Goal: Task Accomplishment & Management: Manage account settings

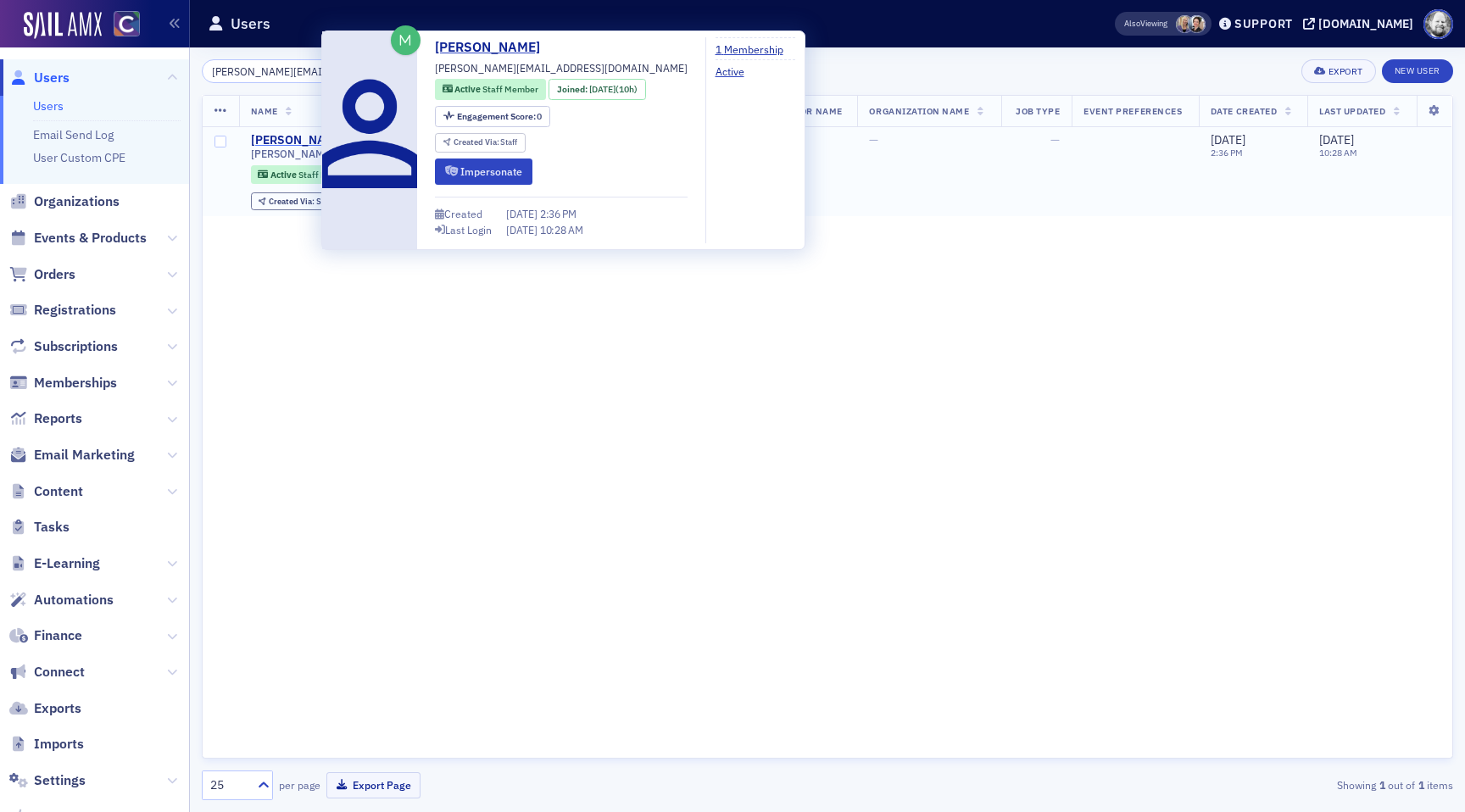
type input "[PERSON_NAME][EMAIL_ADDRESS][DOMAIN_NAME]"
click at [277, 135] on div "[PERSON_NAME]" at bounding box center [297, 140] width 94 height 15
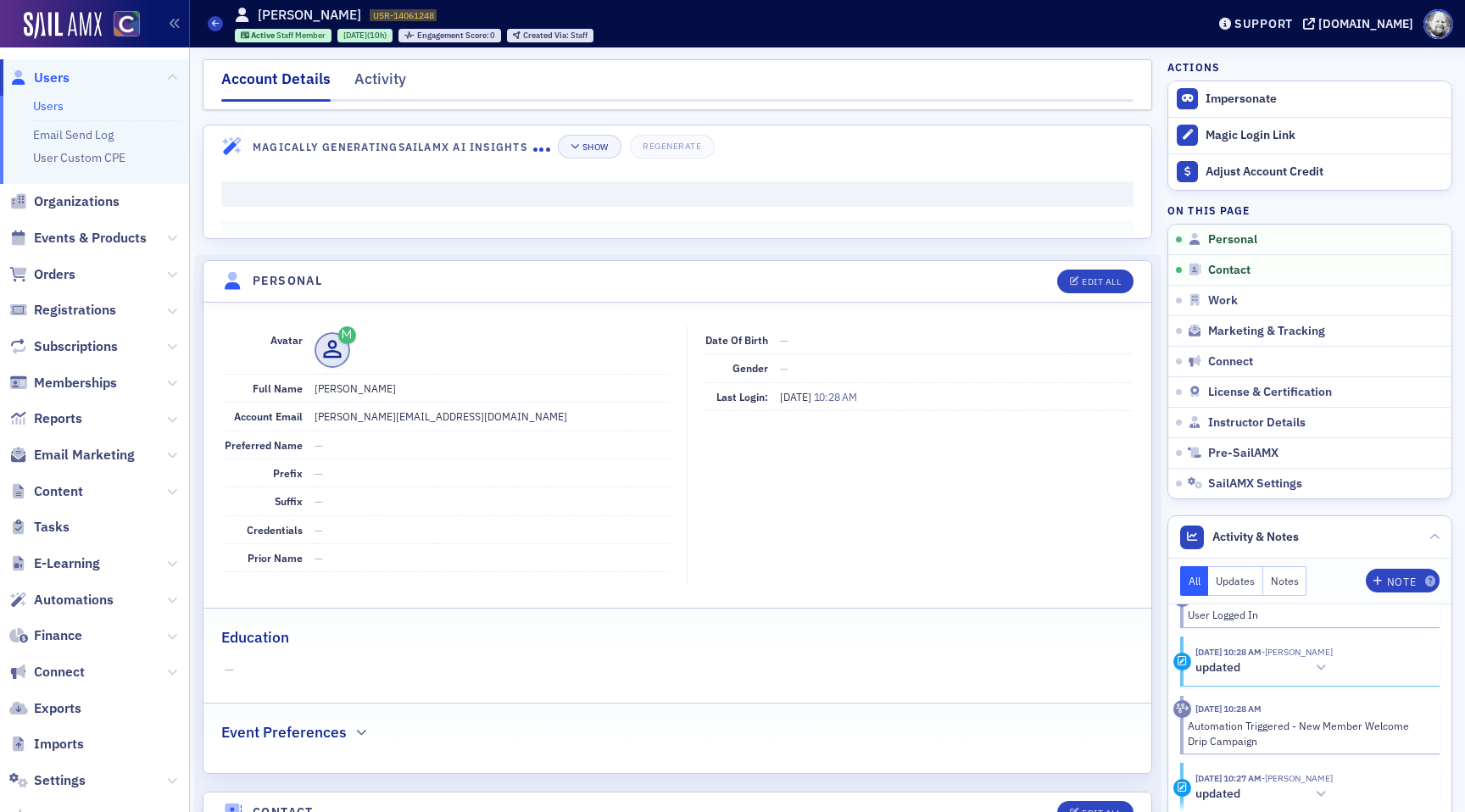
scroll to position [29, 0]
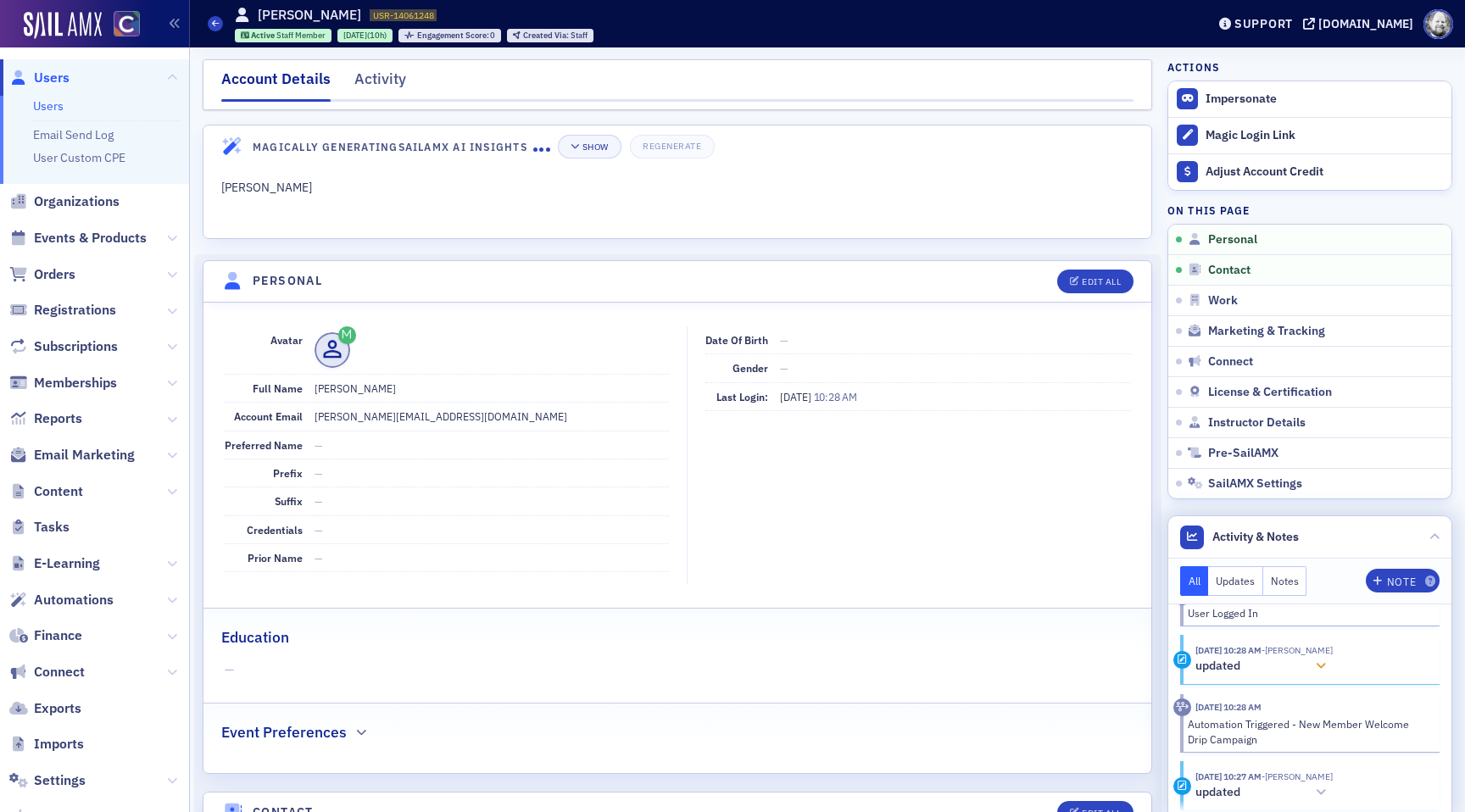
click at [1326, 669] on icon at bounding box center [1320, 666] width 10 height 12
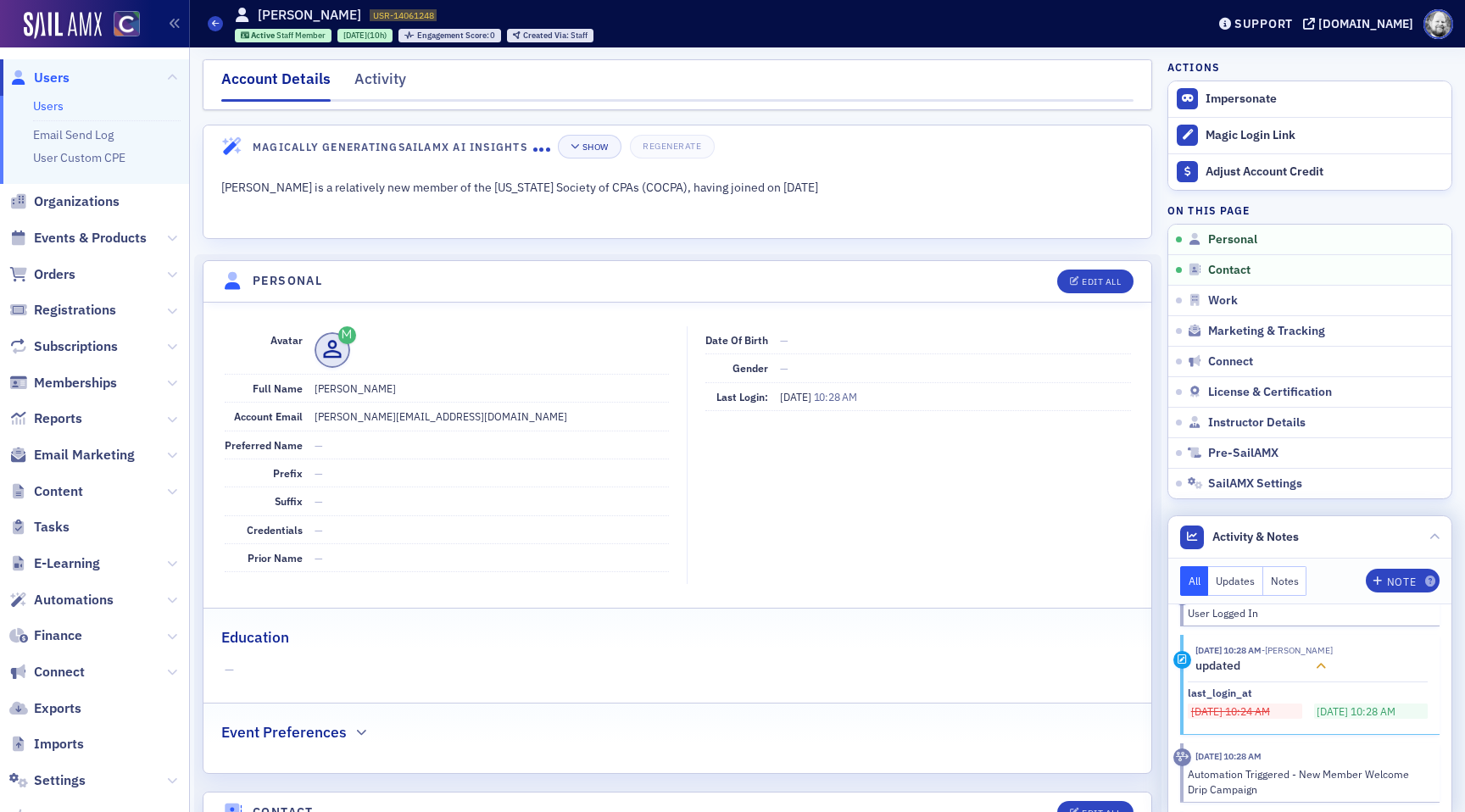
click at [1326, 669] on icon at bounding box center [1320, 666] width 10 height 12
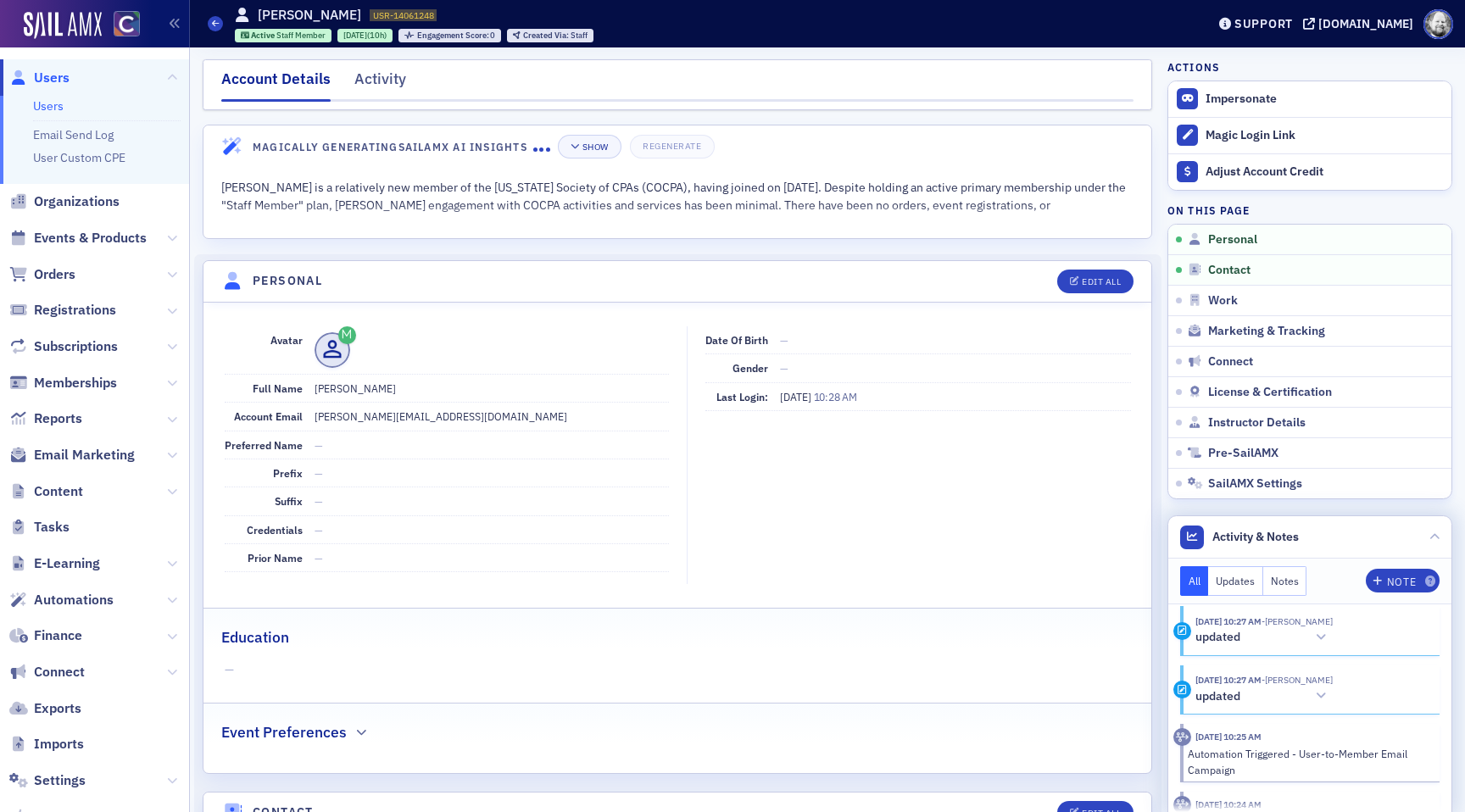
scroll to position [187, 0]
click at [1326, 632] on icon at bounding box center [1320, 635] width 10 height 12
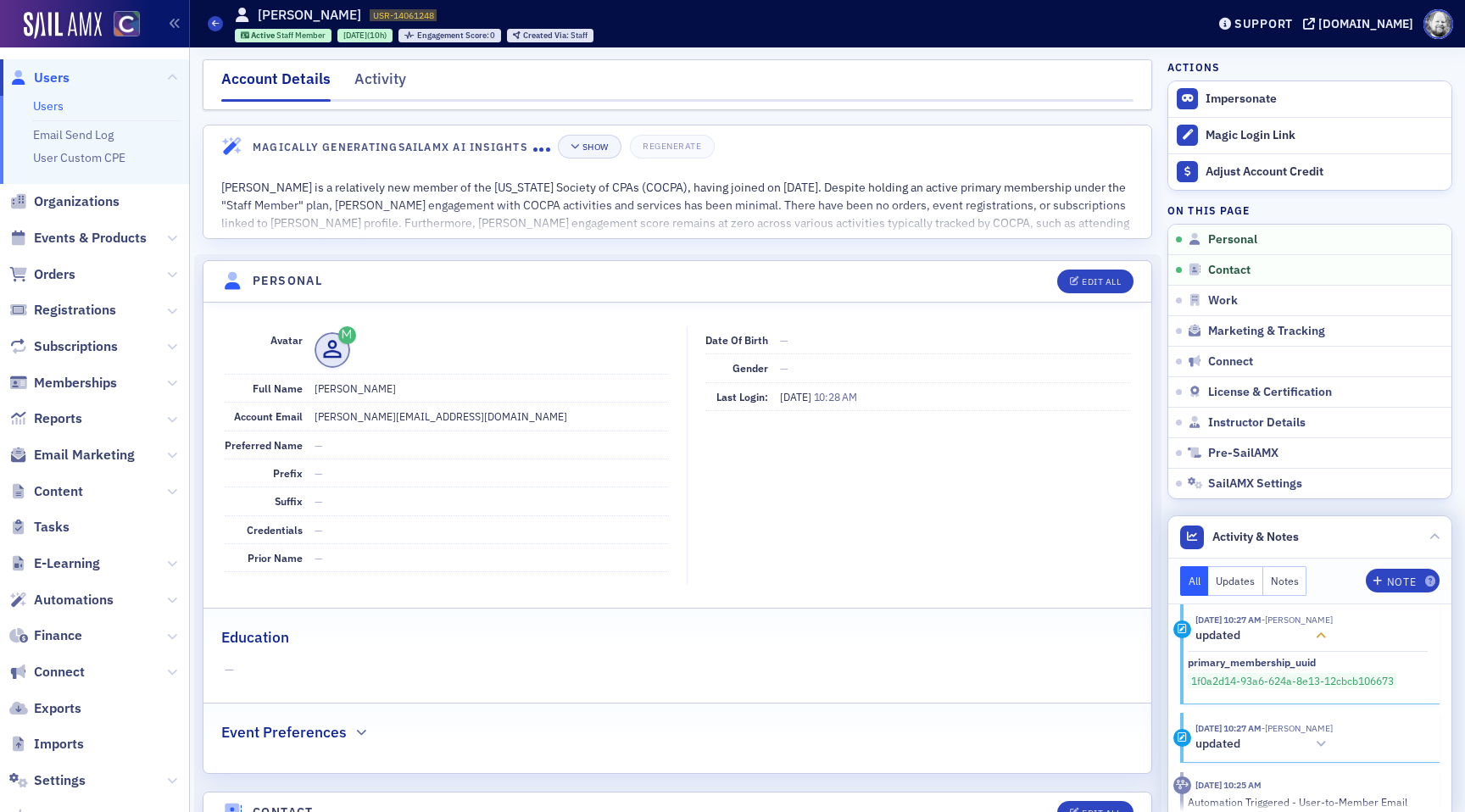
click at [1326, 632] on icon at bounding box center [1320, 635] width 10 height 12
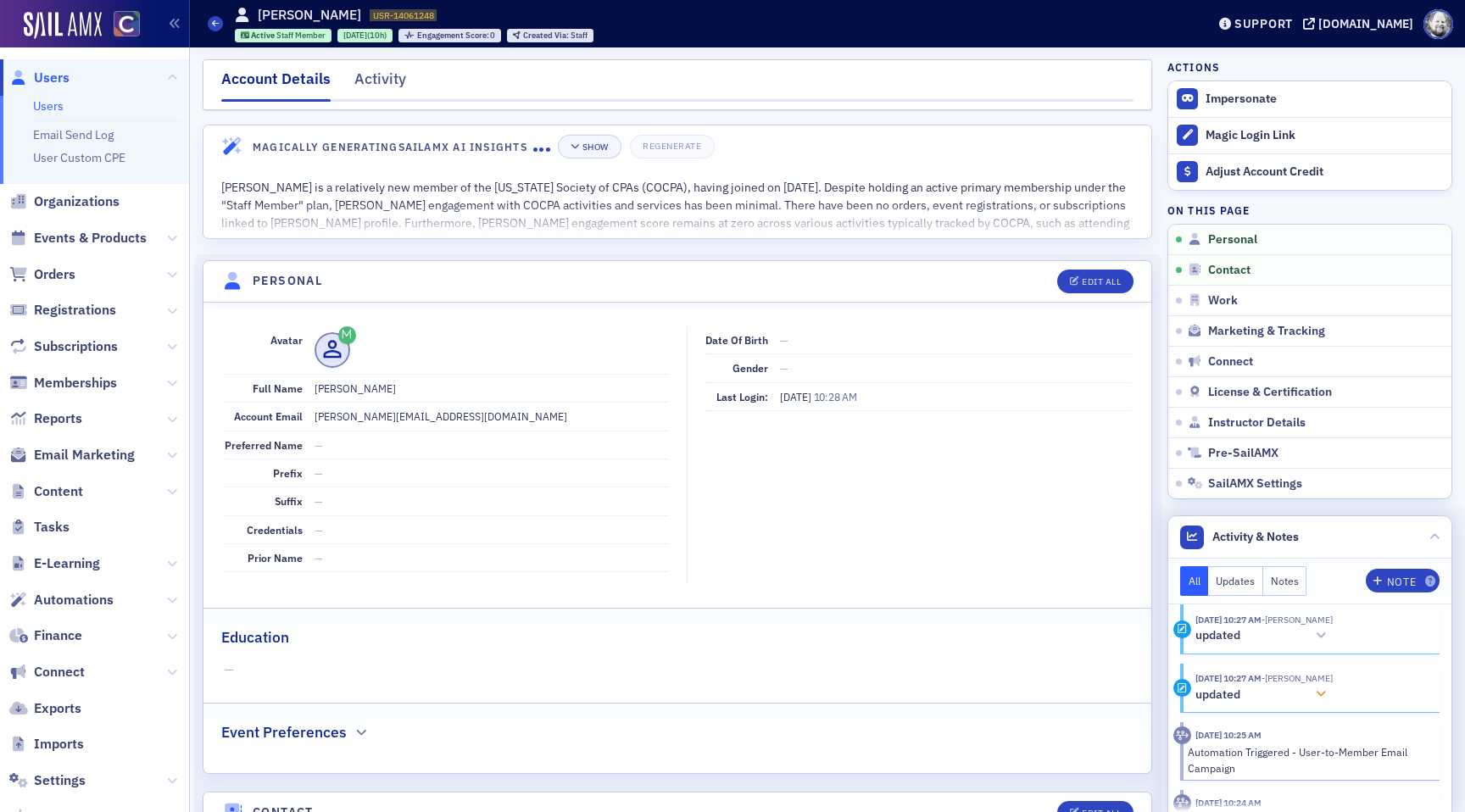
click at [1326, 690] on icon at bounding box center [1320, 693] width 10 height 12
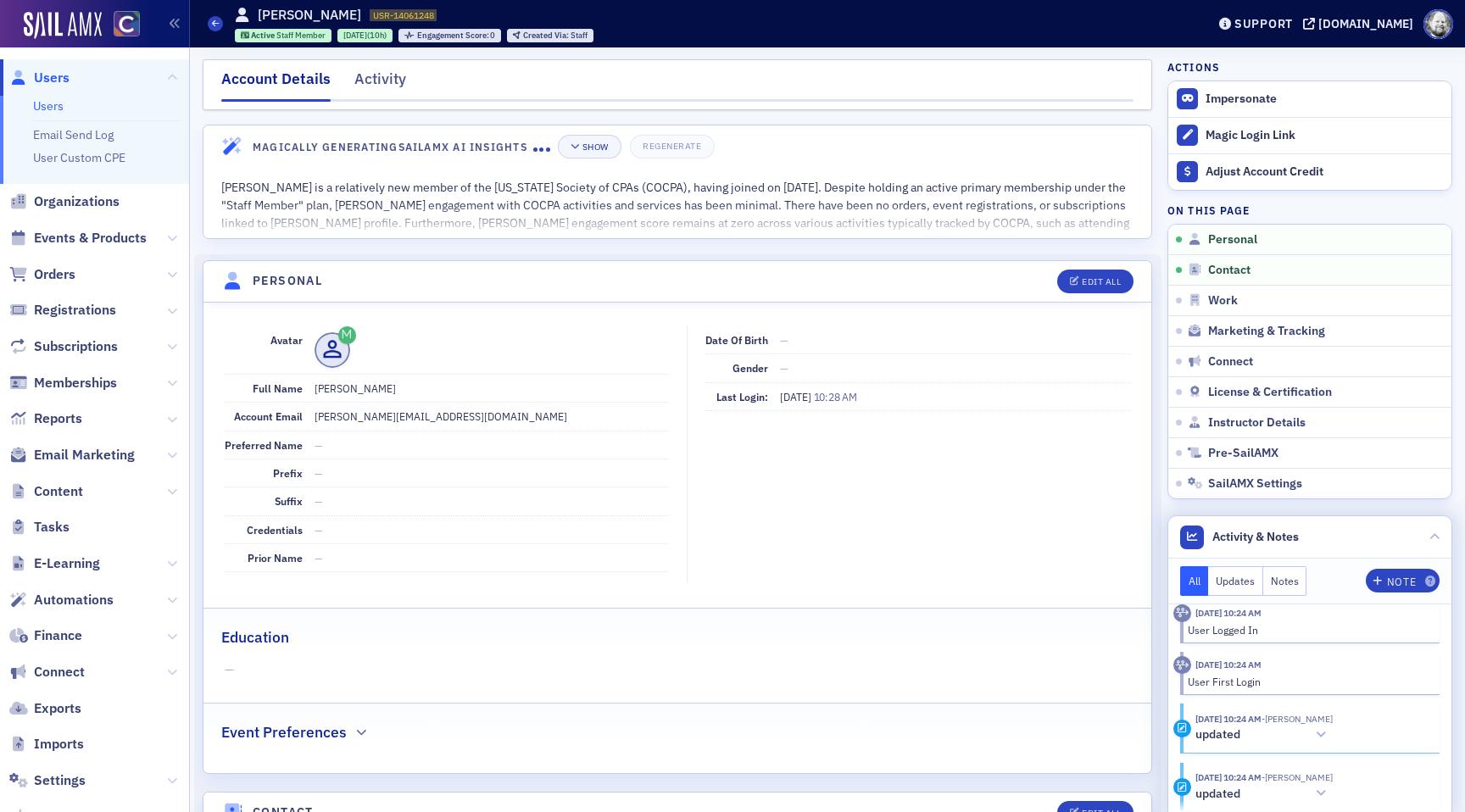
scroll to position [377, 0]
click at [1326, 736] on icon at bounding box center [1320, 733] width 10 height 12
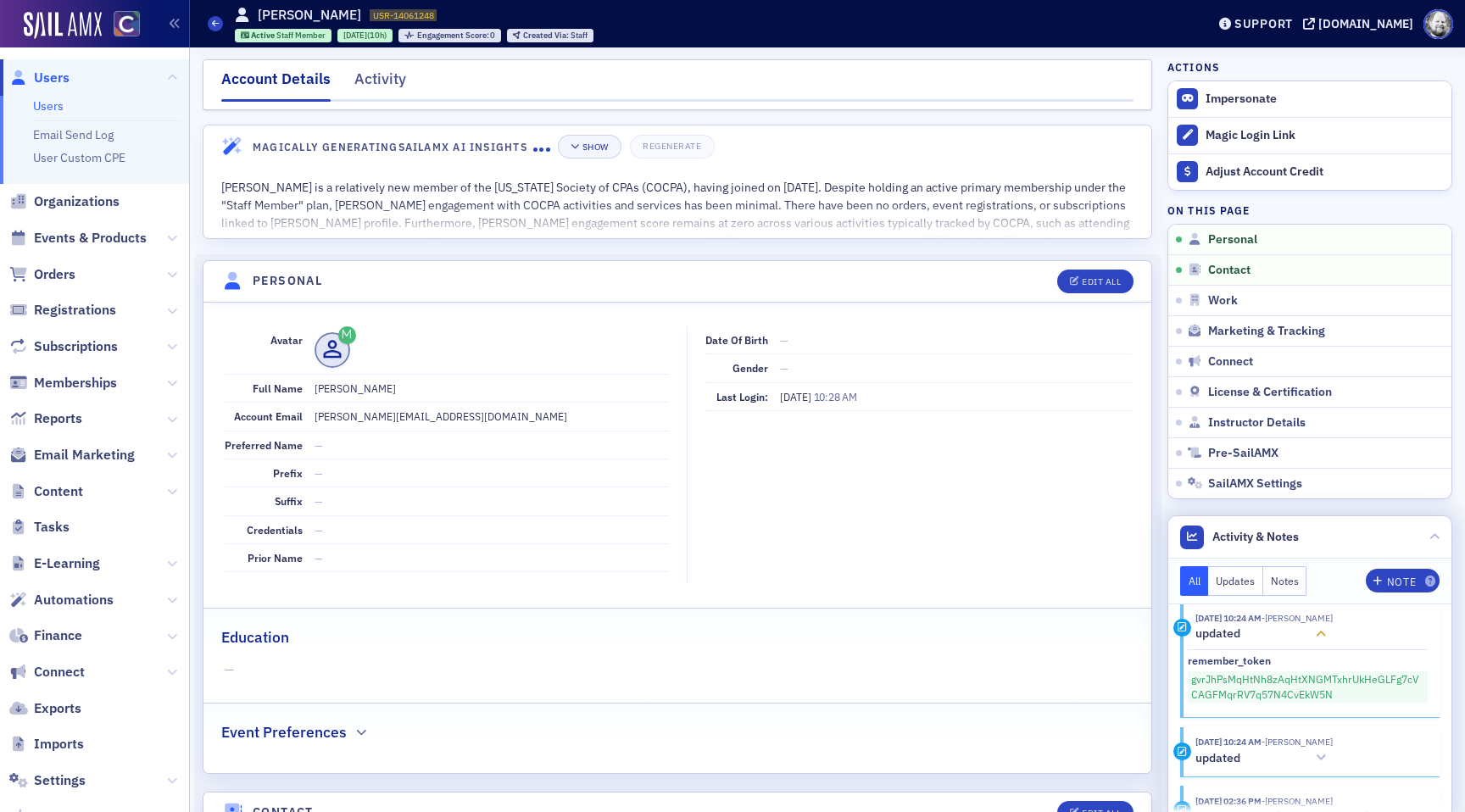
scroll to position [627, 0]
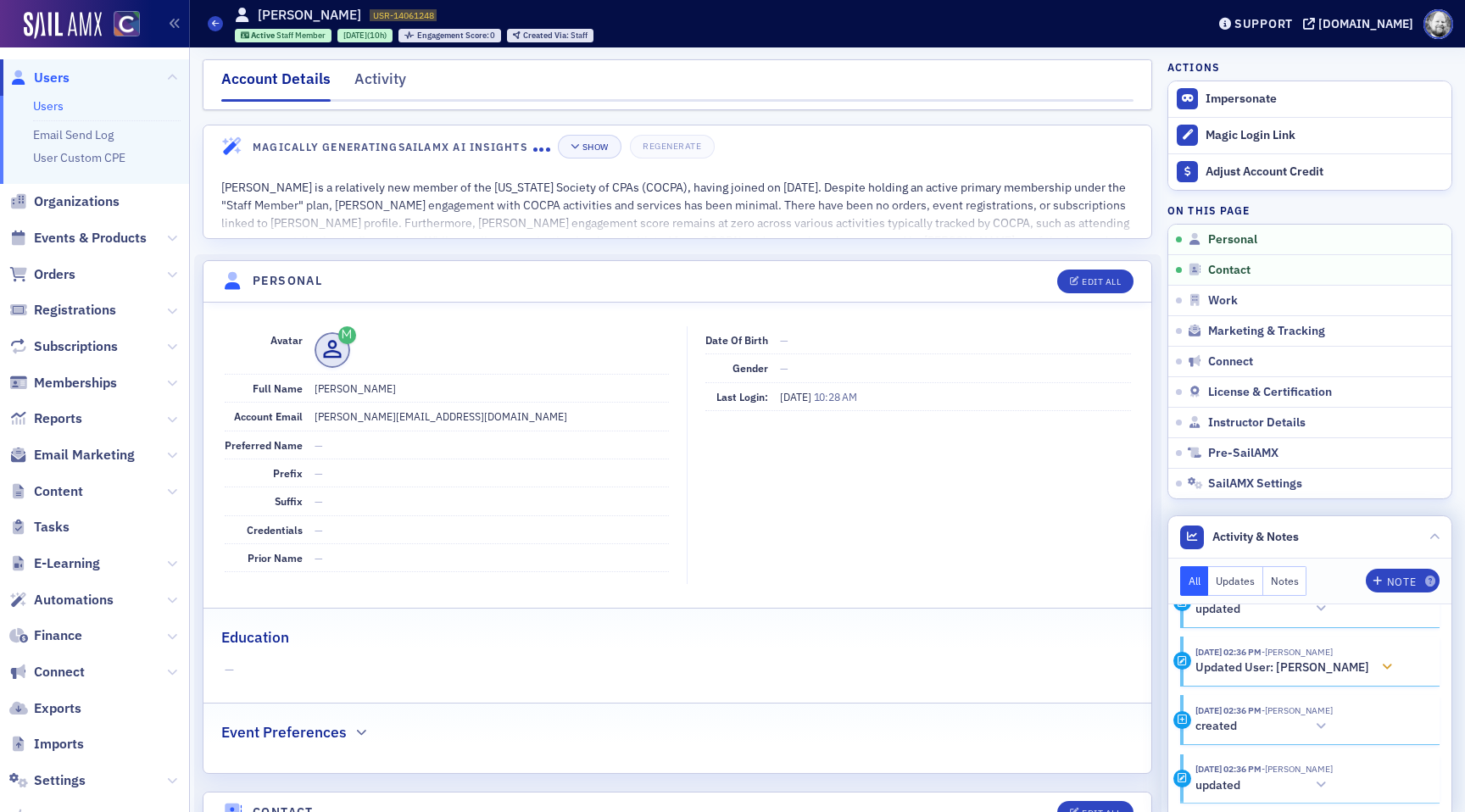
click at [1375, 670] on div at bounding box center [1386, 667] width 24 height 18
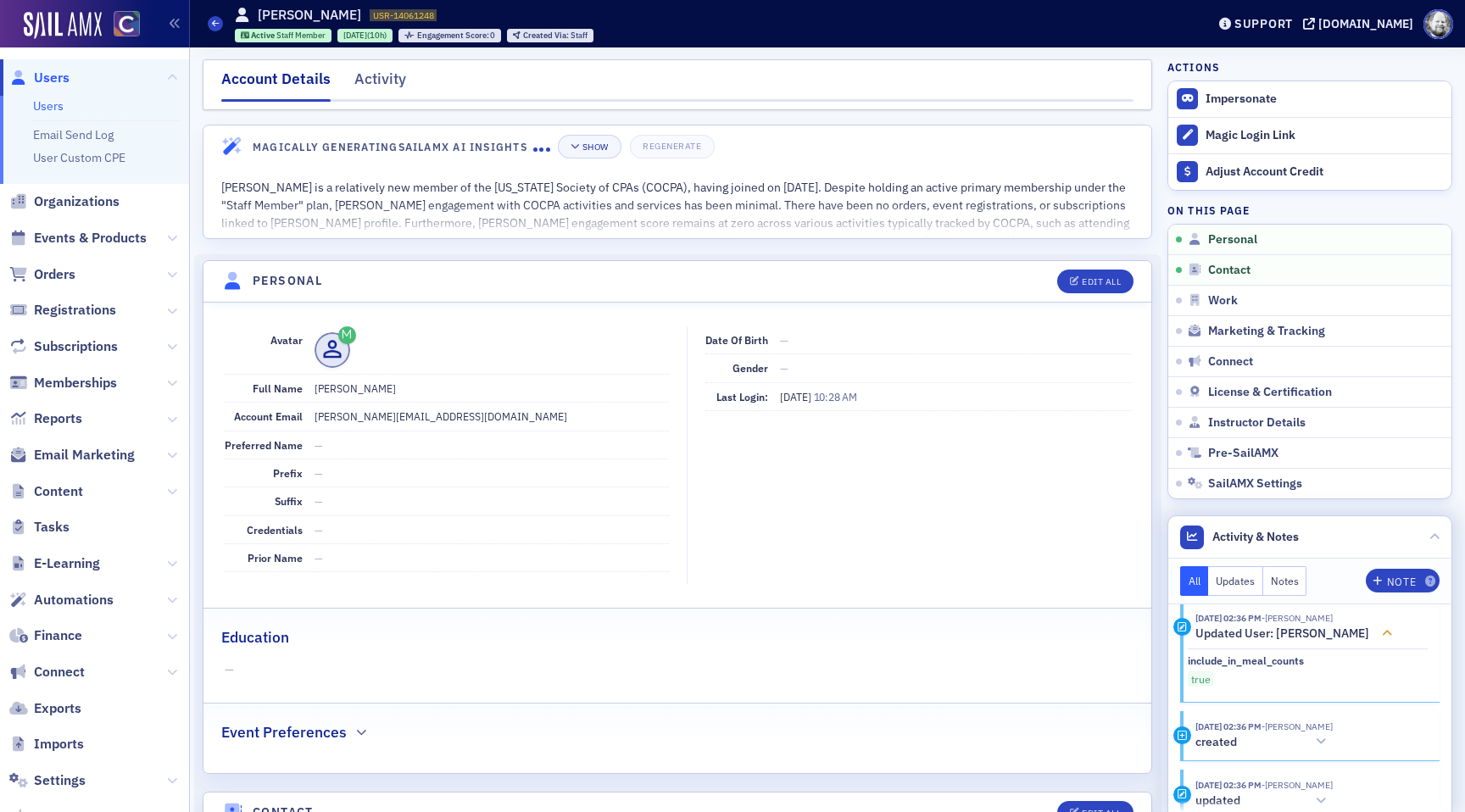
scroll to position [676, 0]
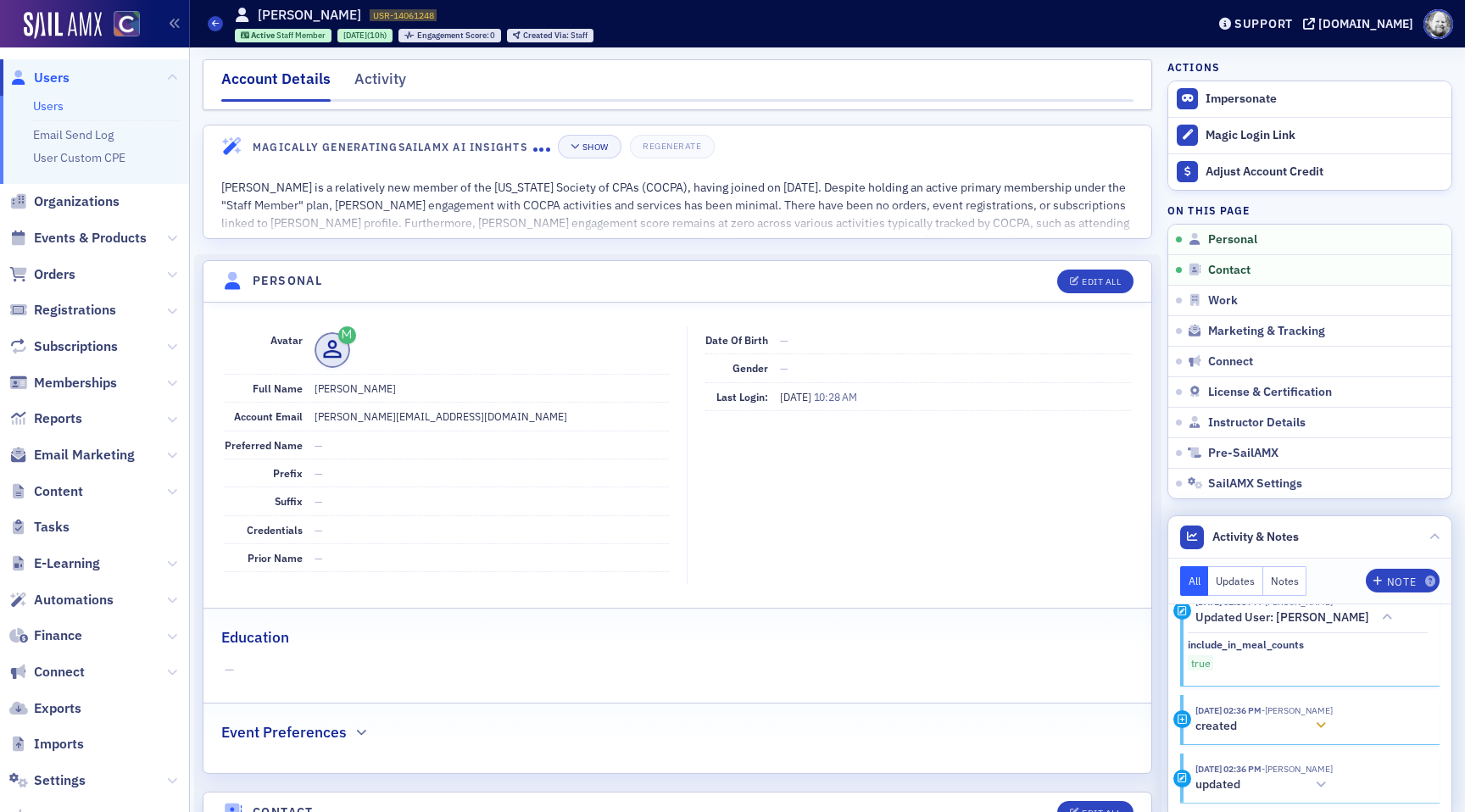
click at [1333, 726] on div at bounding box center [1320, 726] width 24 height 18
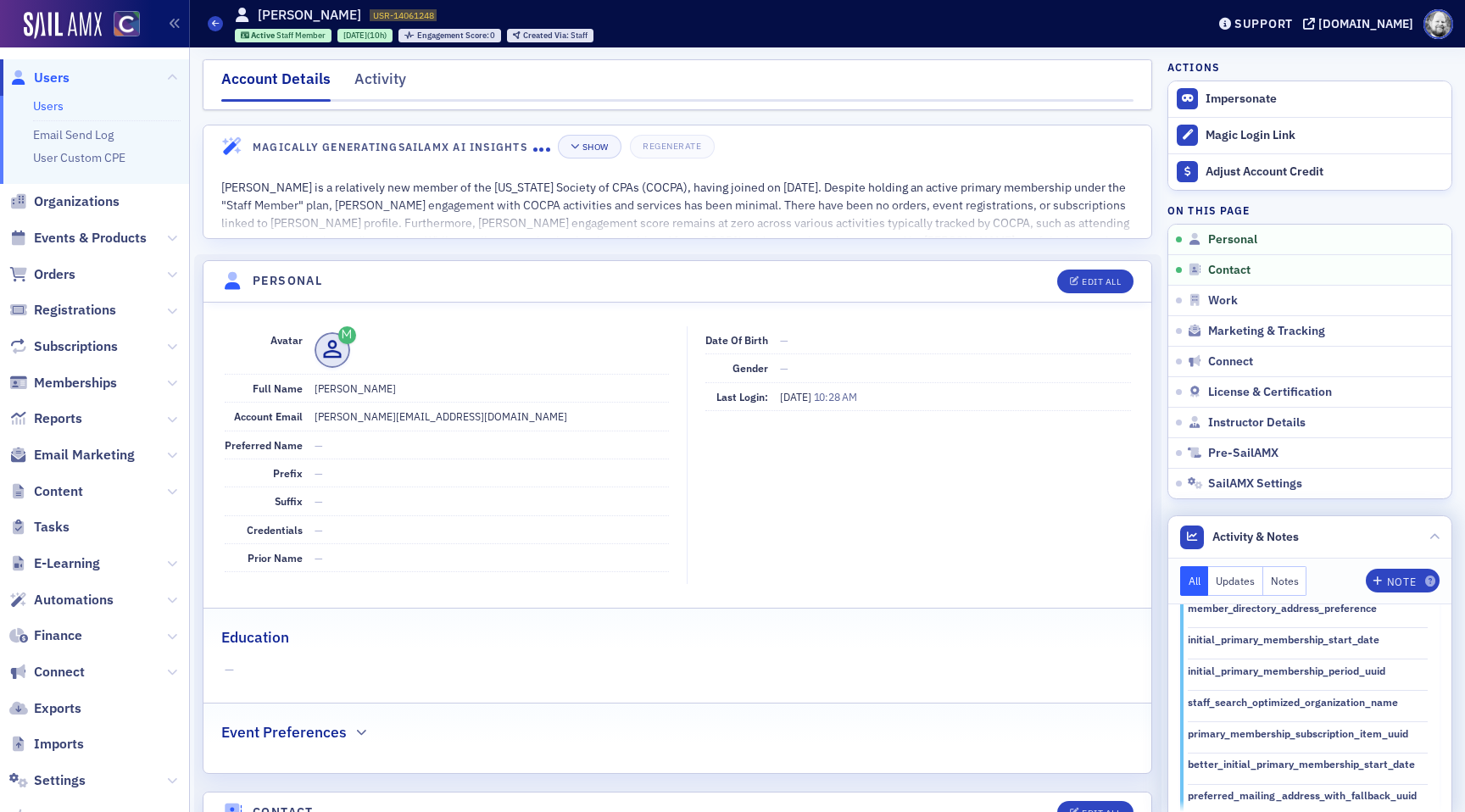
scroll to position [3023, 0]
click at [1326, 793] on icon at bounding box center [1320, 799] width 10 height 12
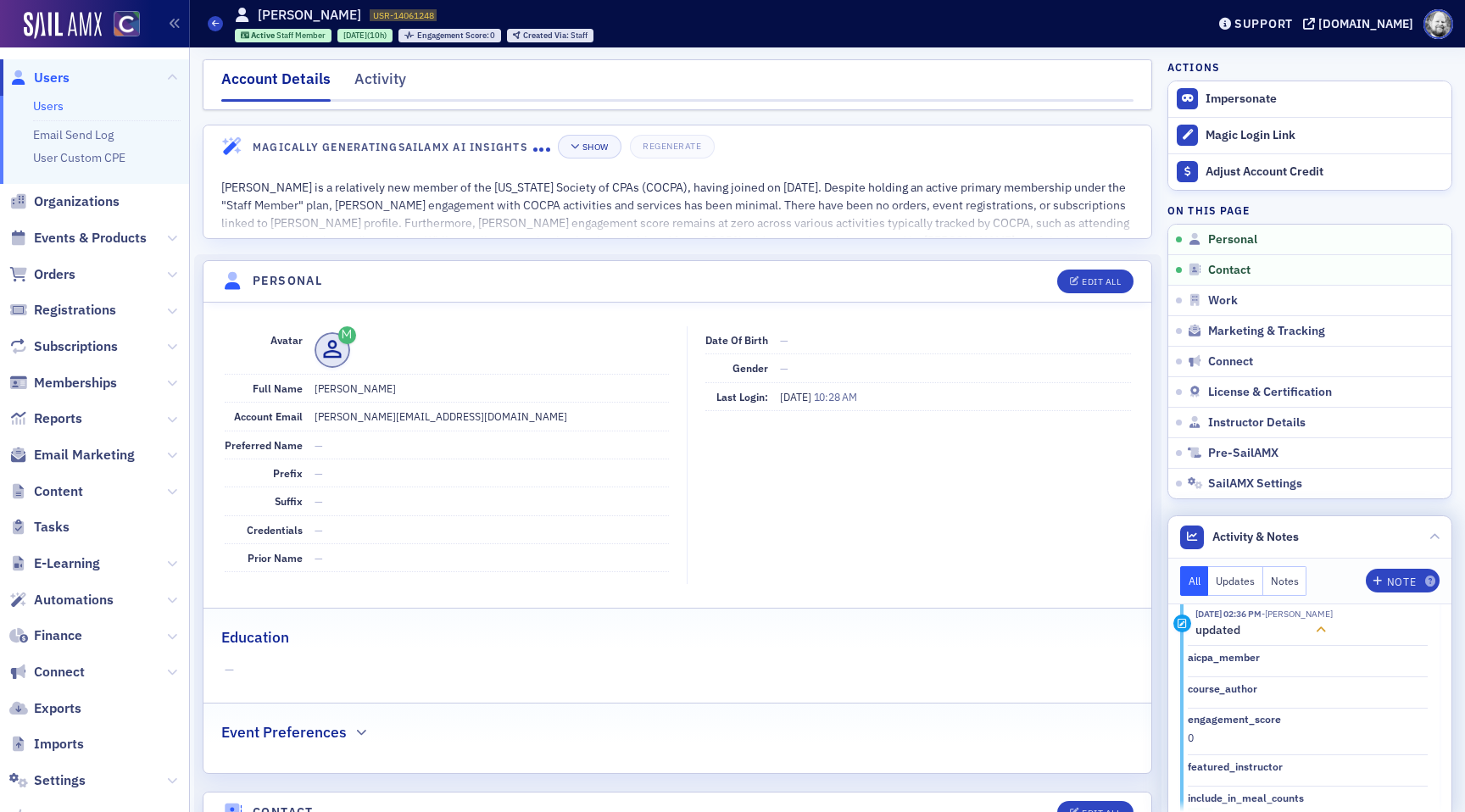
scroll to position [3353, 0]
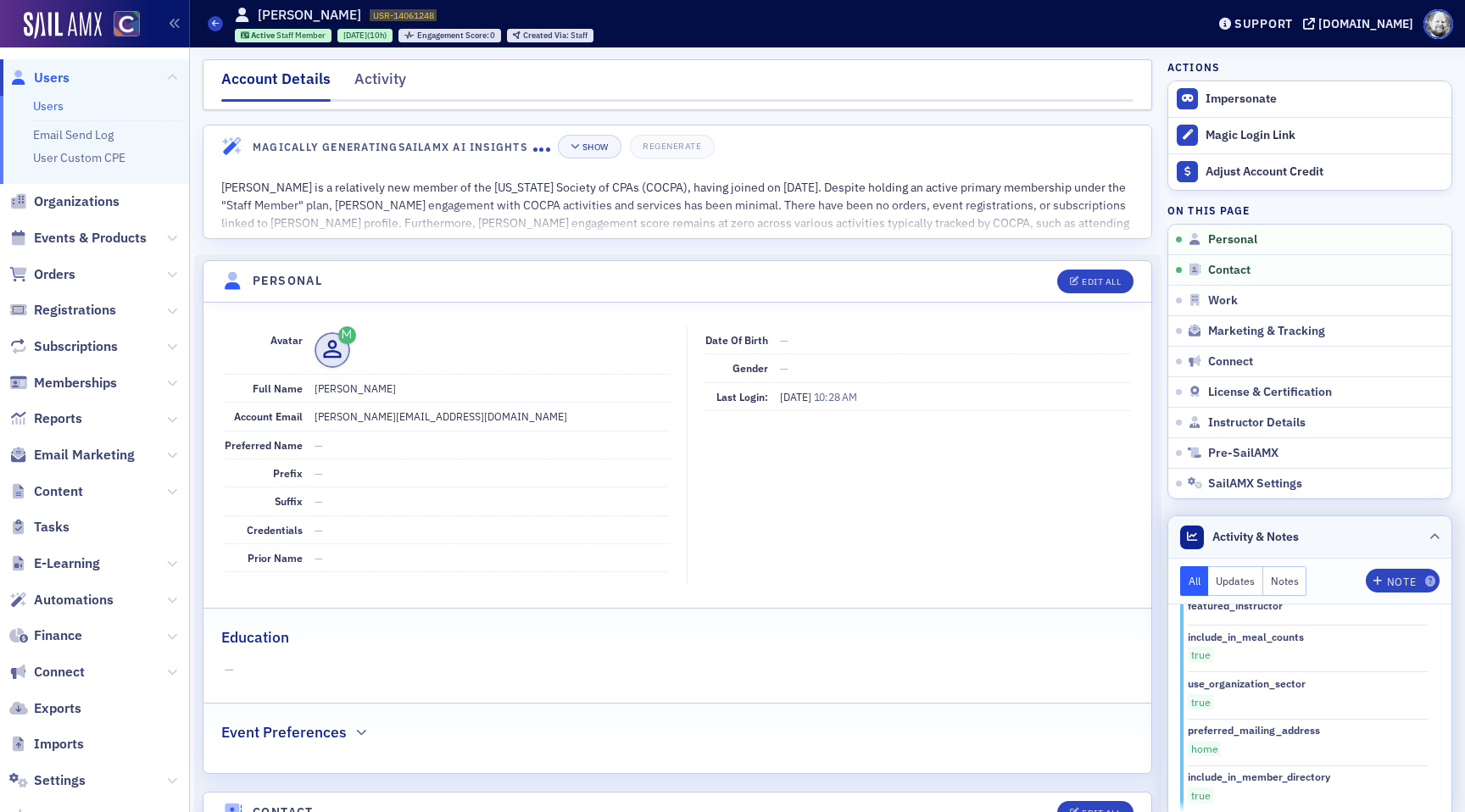
click at [1438, 538] on header "Activity & Notes" at bounding box center [1309, 537] width 283 height 42
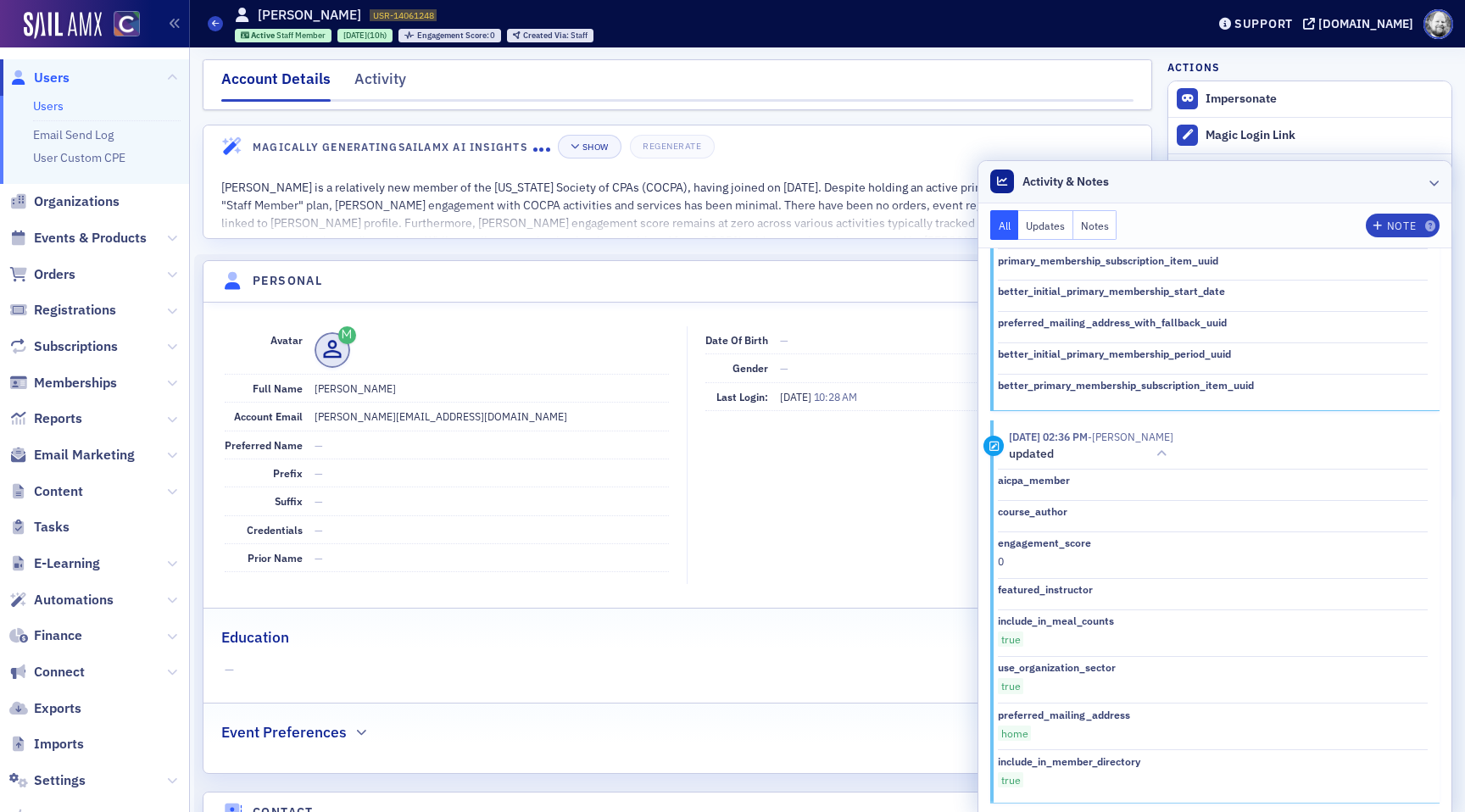
scroll to position [2995, 0]
click at [1418, 189] on header "Activity & Notes" at bounding box center [1214, 181] width 473 height 42
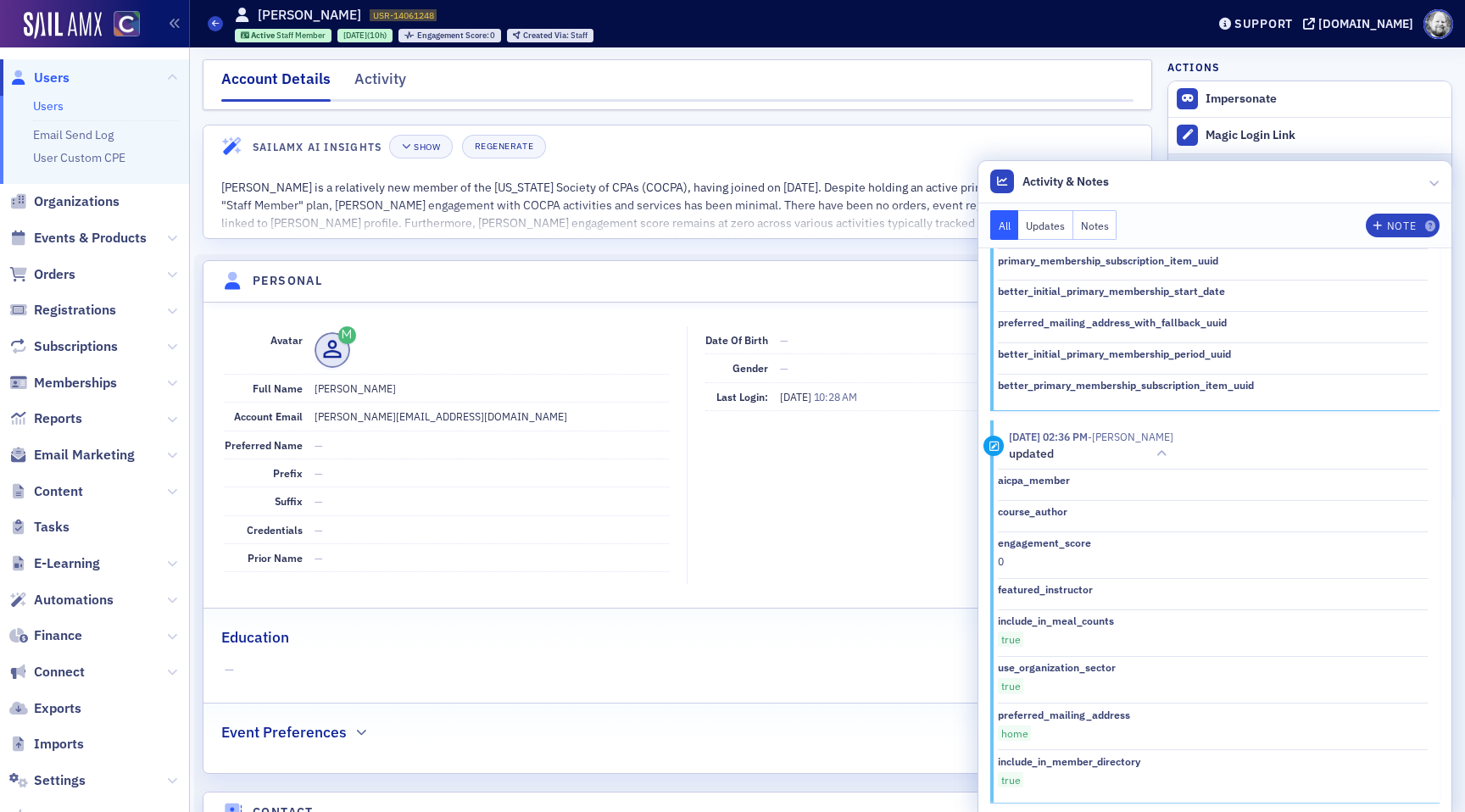
scroll to position [3353, 0]
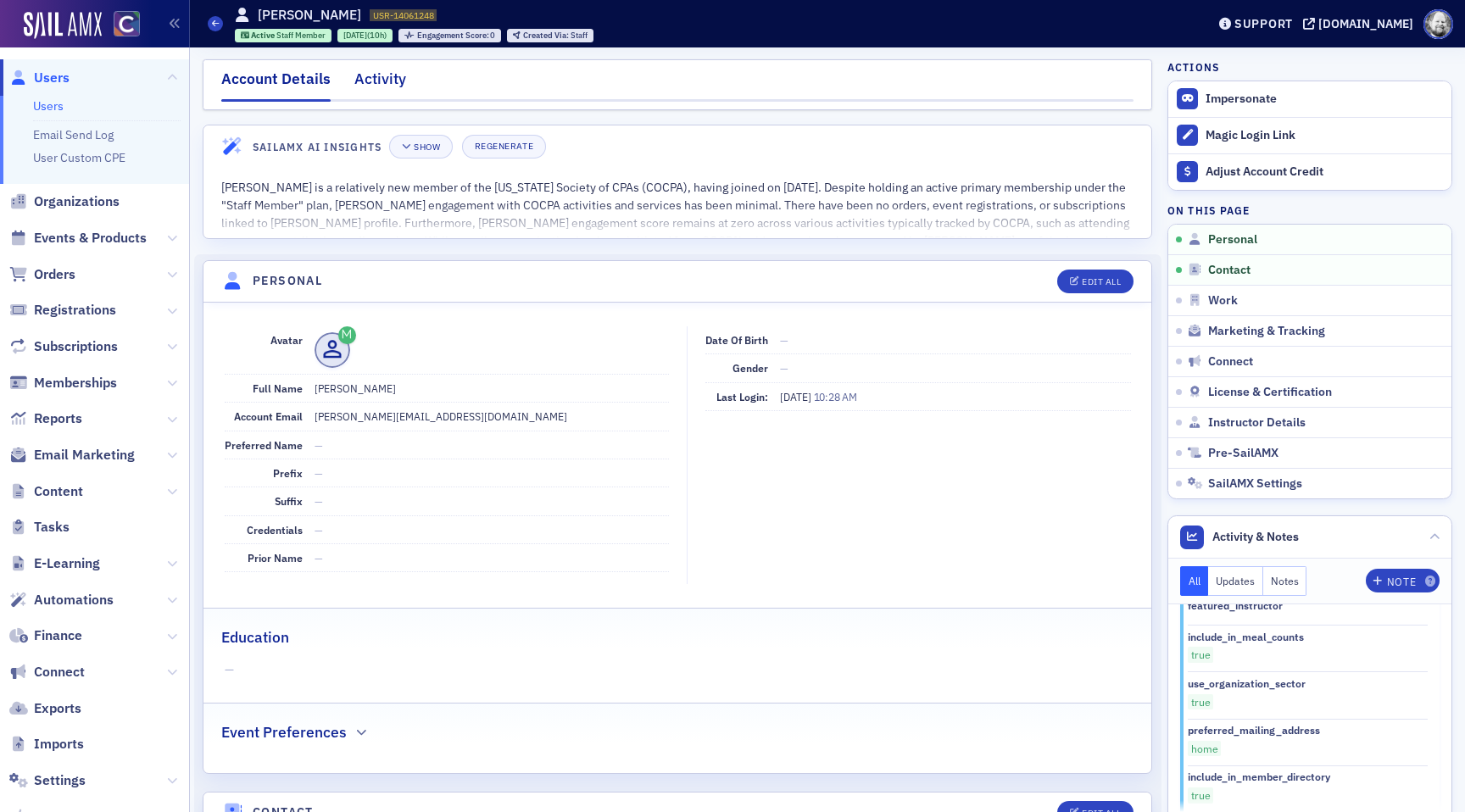
click at [362, 76] on div "Activity" at bounding box center [381, 83] width 52 height 31
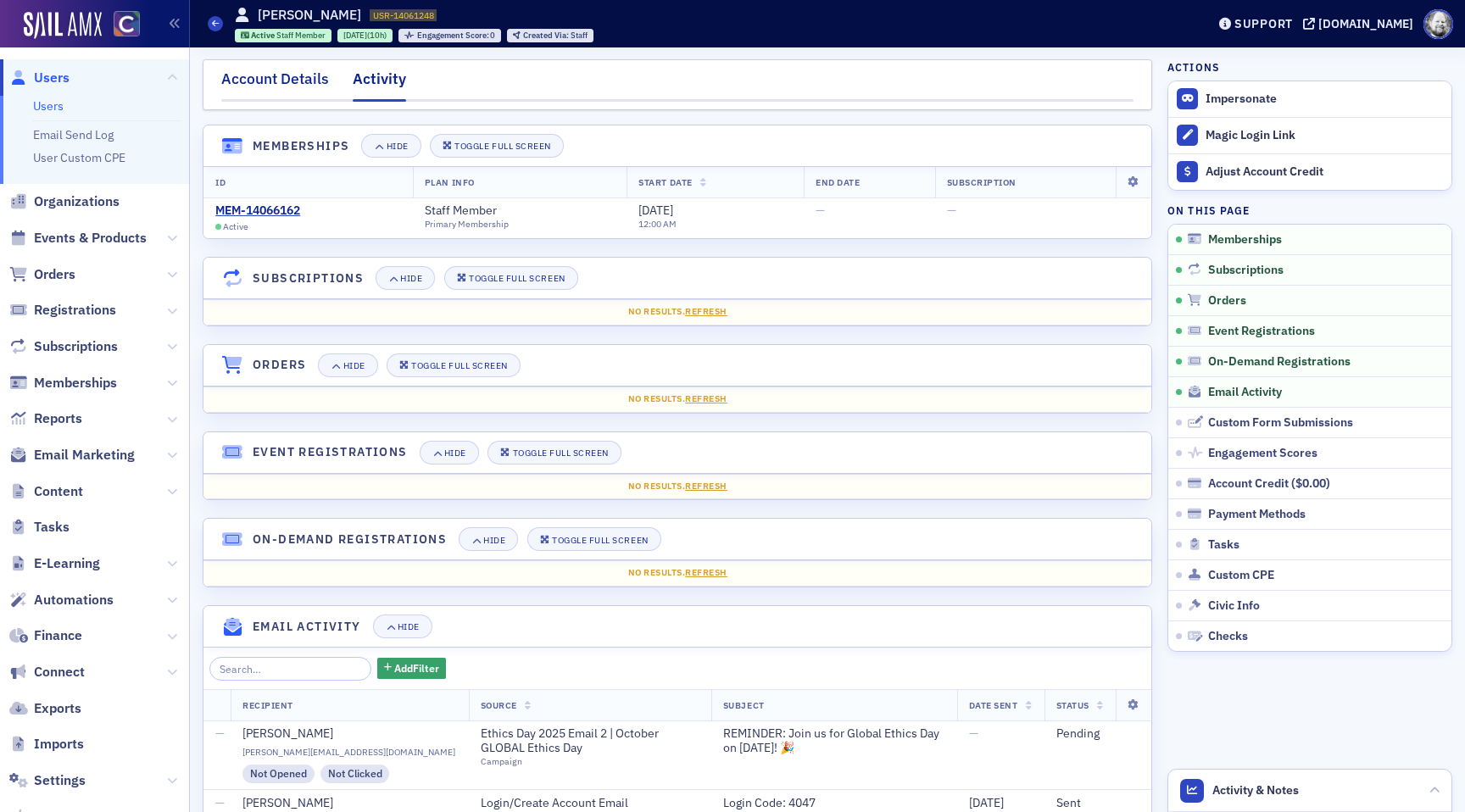
click at [309, 92] on div "Account Details" at bounding box center [275, 83] width 107 height 31
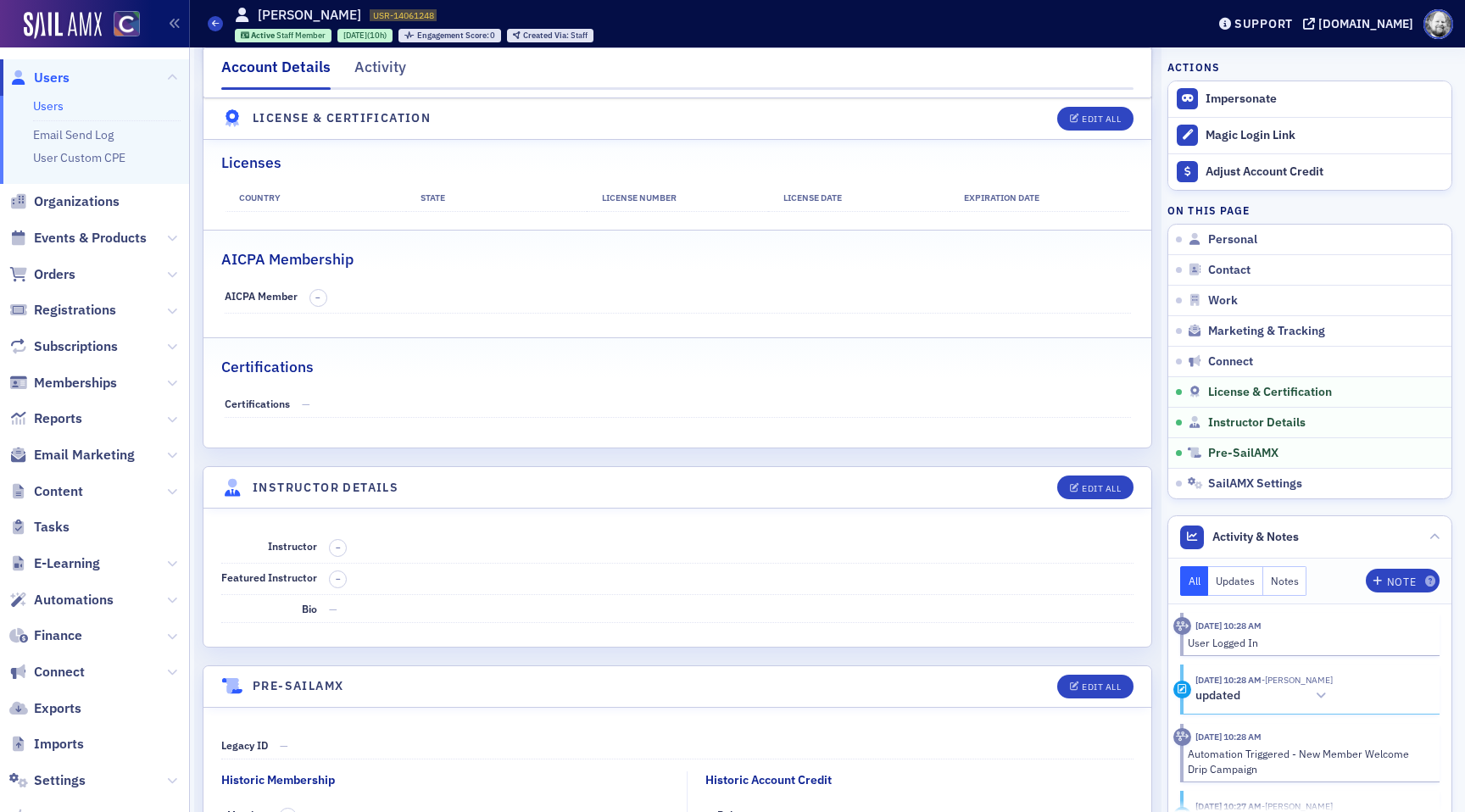
scroll to position [3351, 0]
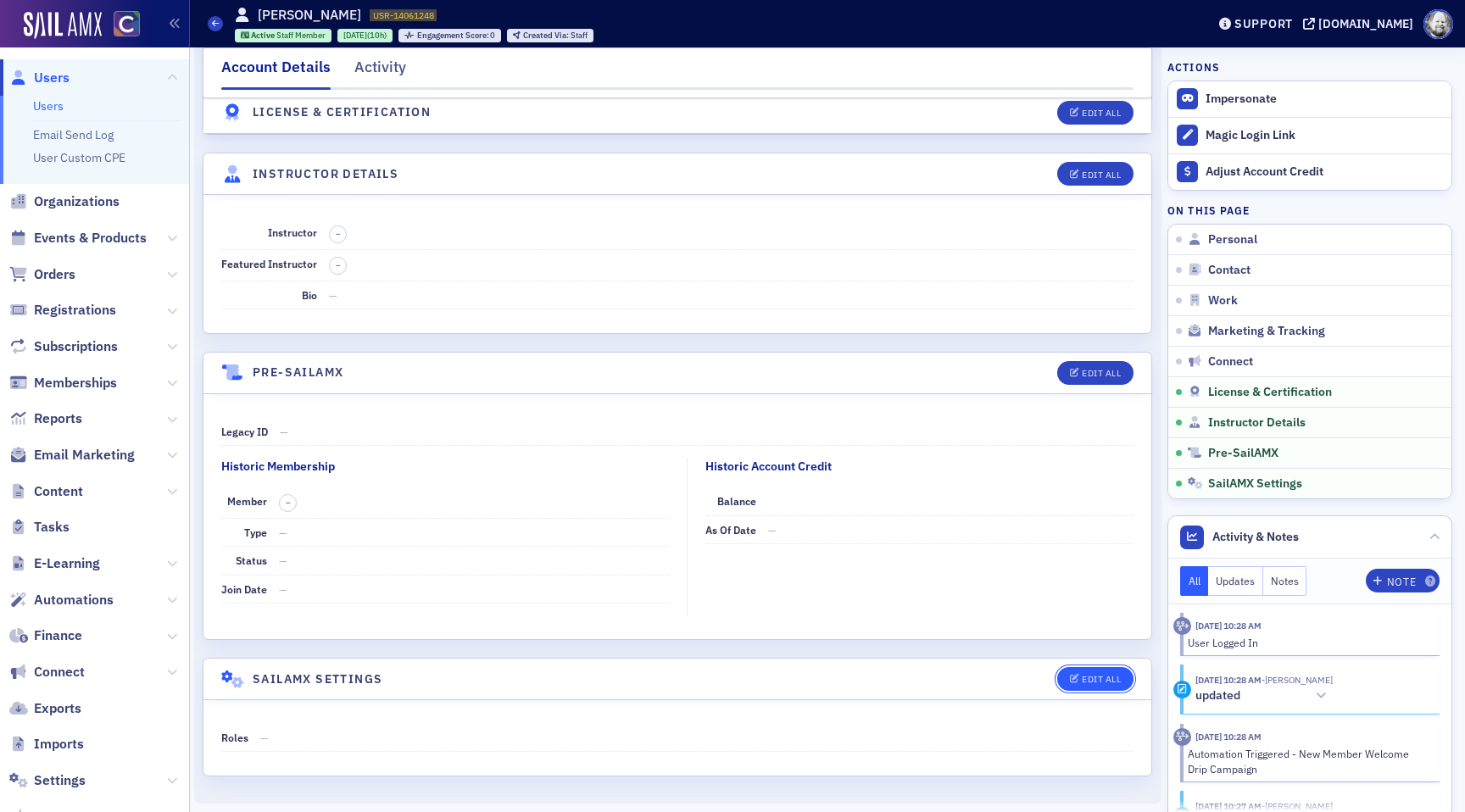
click at [1069, 686] on button "Edit All" at bounding box center [1094, 679] width 76 height 24
select select "US"
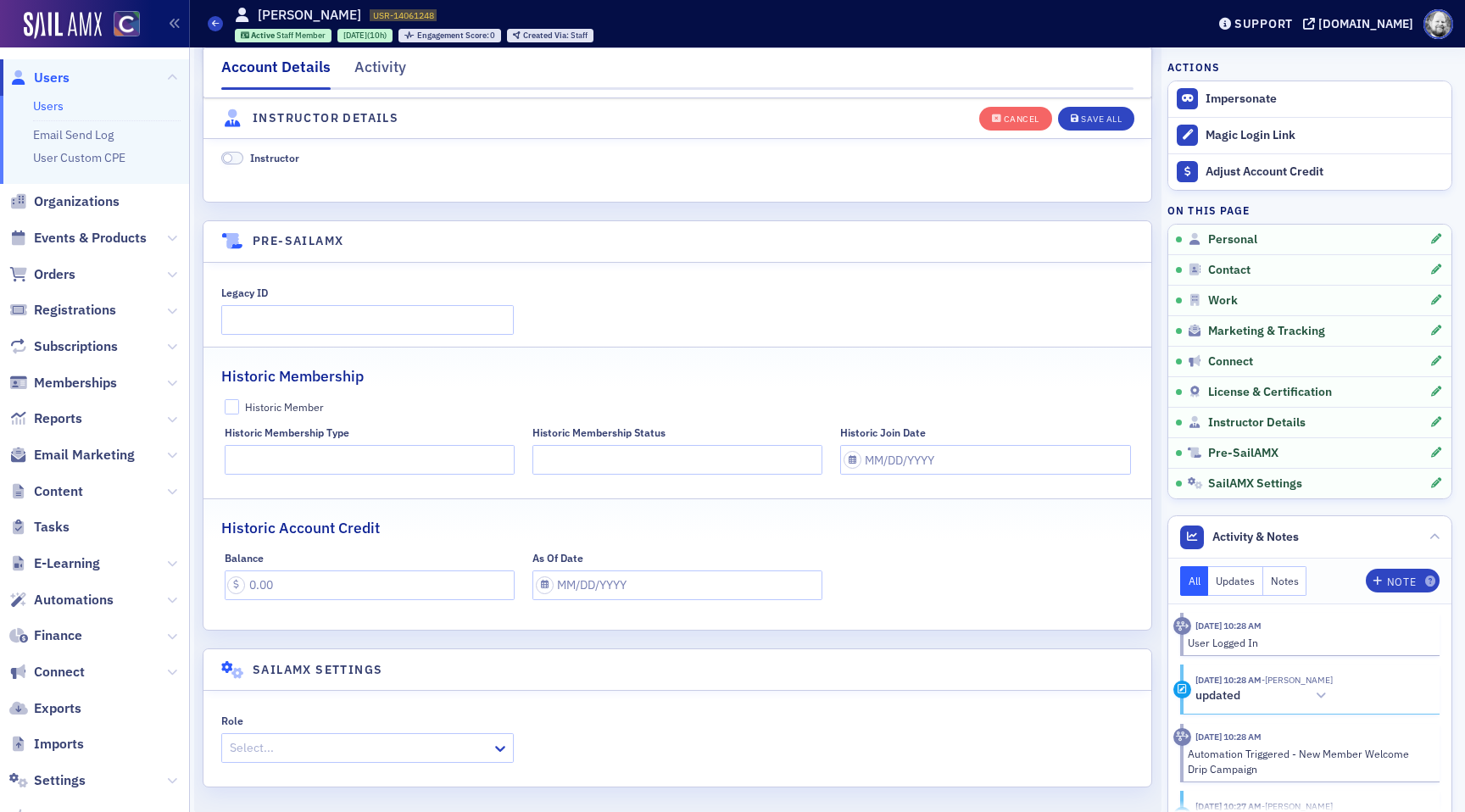
scroll to position [3716, 0]
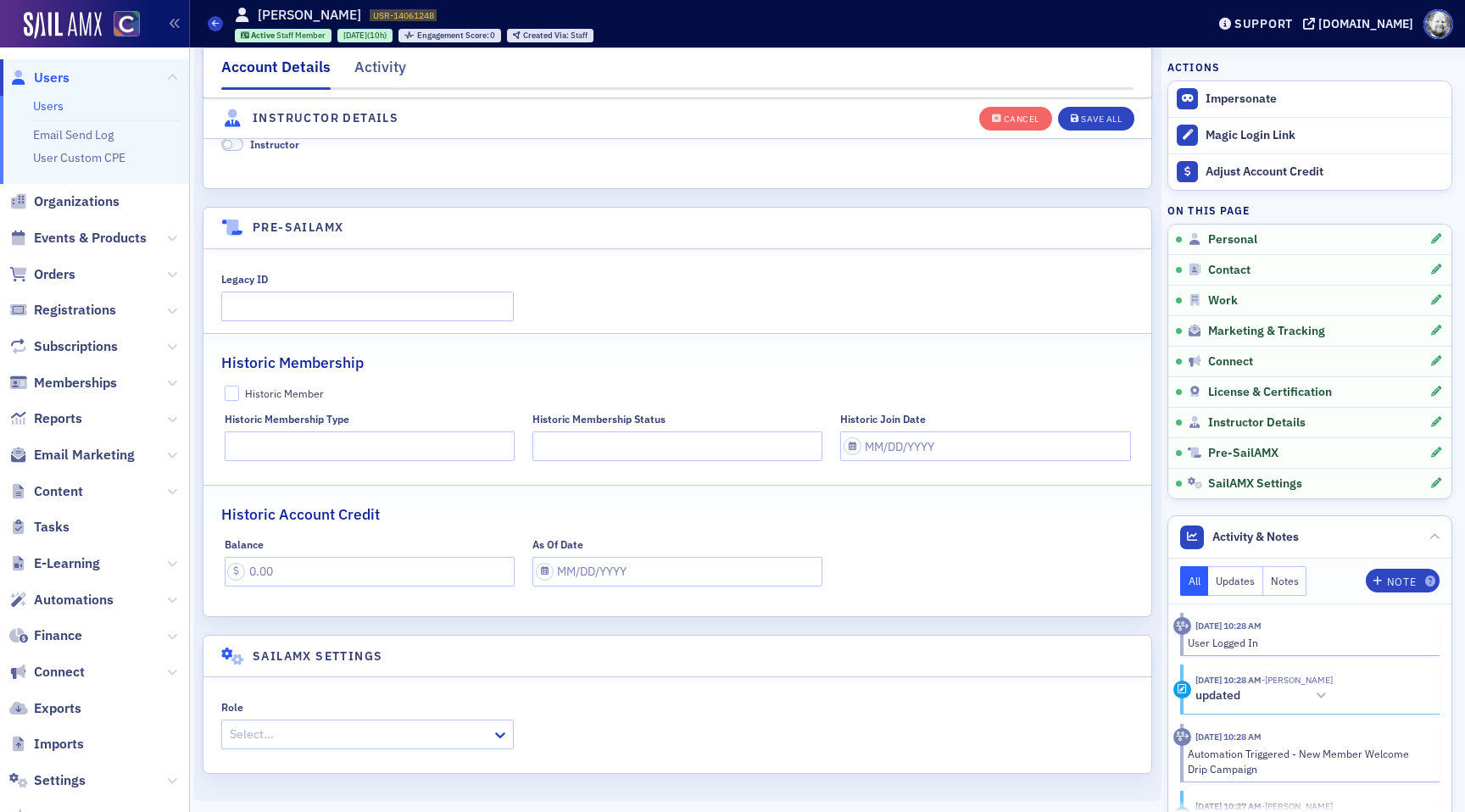
click at [359, 724] on div at bounding box center [358, 734] width 262 height 21
click at [336, 692] on div "Staff" at bounding box center [367, 693] width 271 height 18
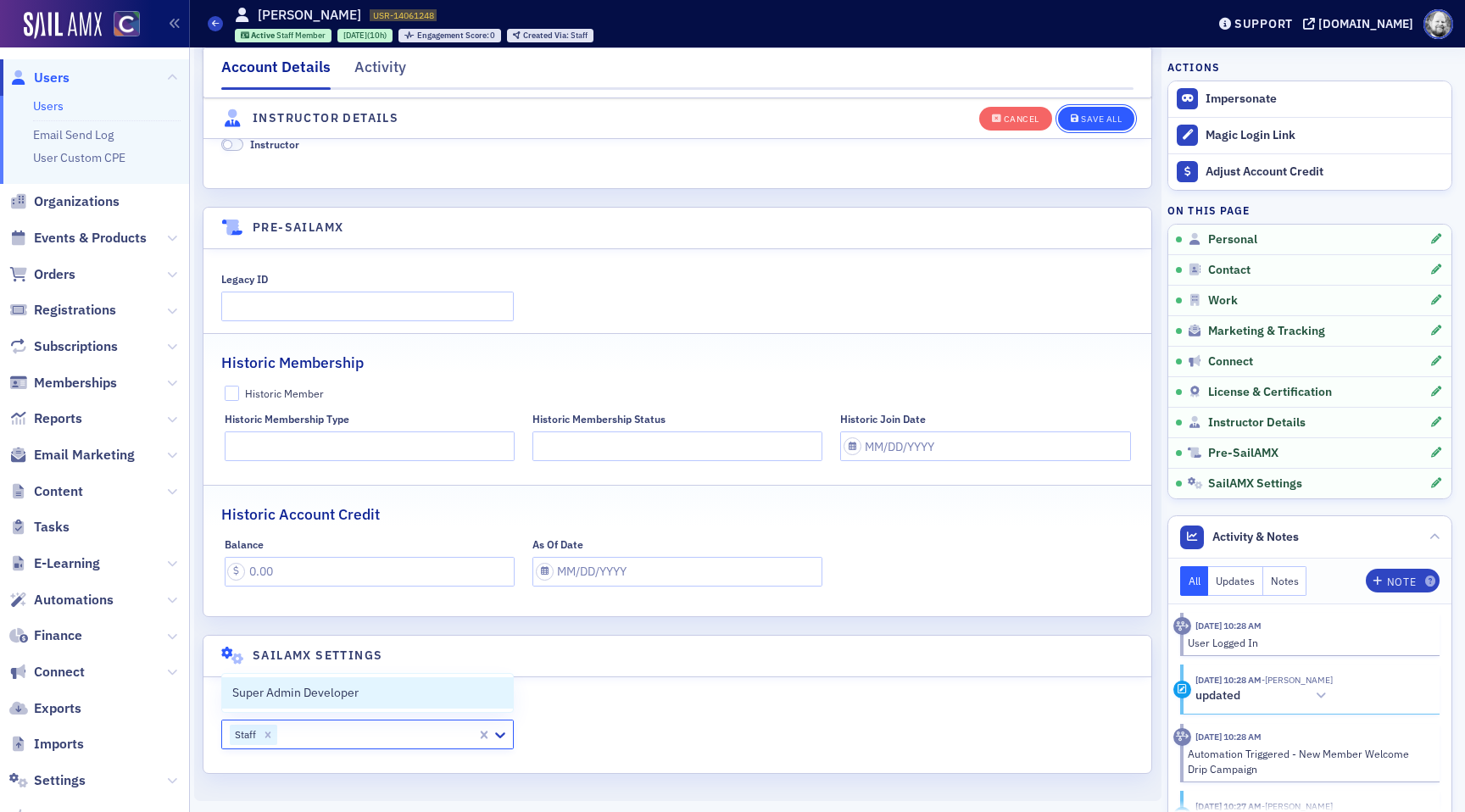
click at [1109, 124] on button "Save All" at bounding box center [1095, 118] width 76 height 24
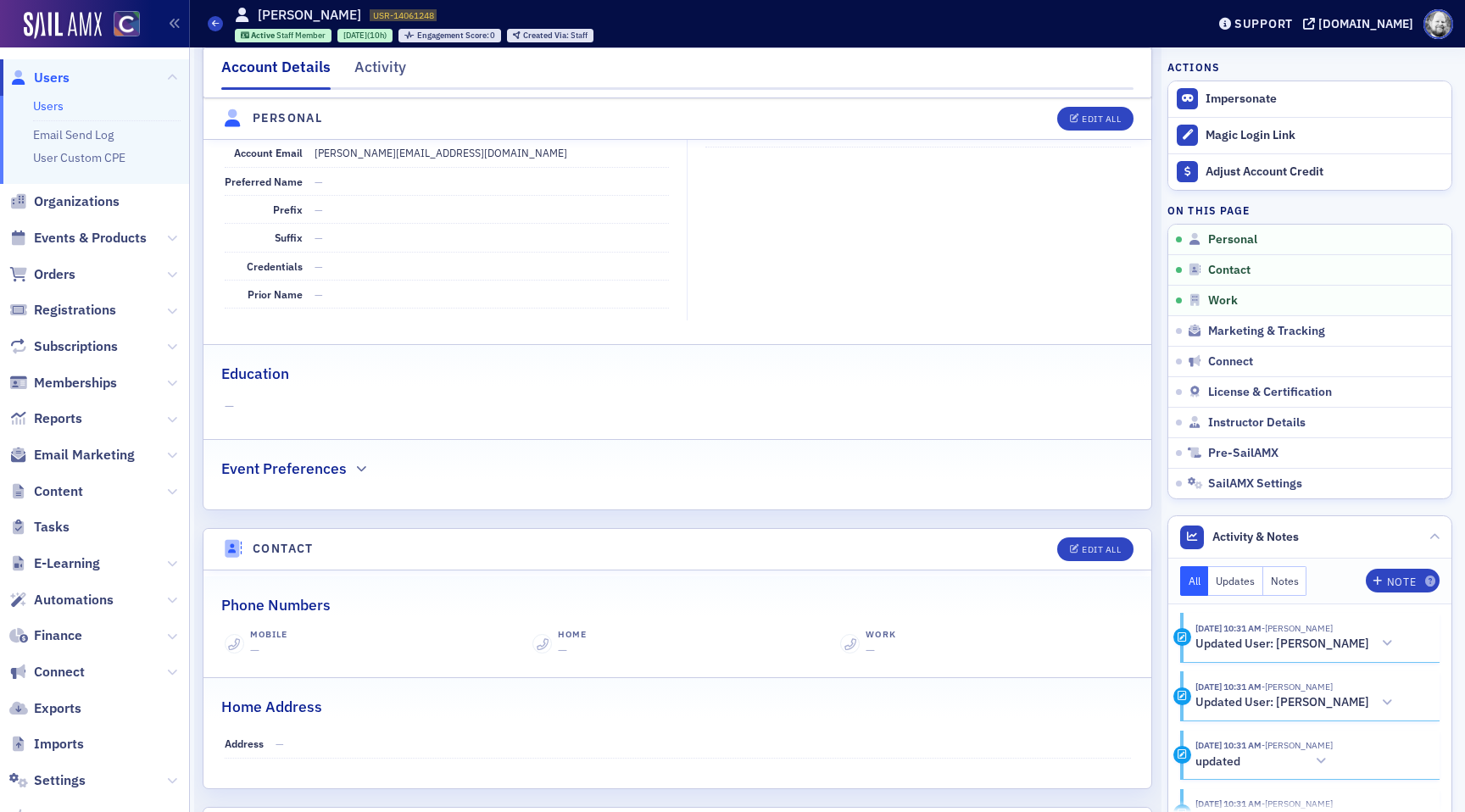
scroll to position [0, 0]
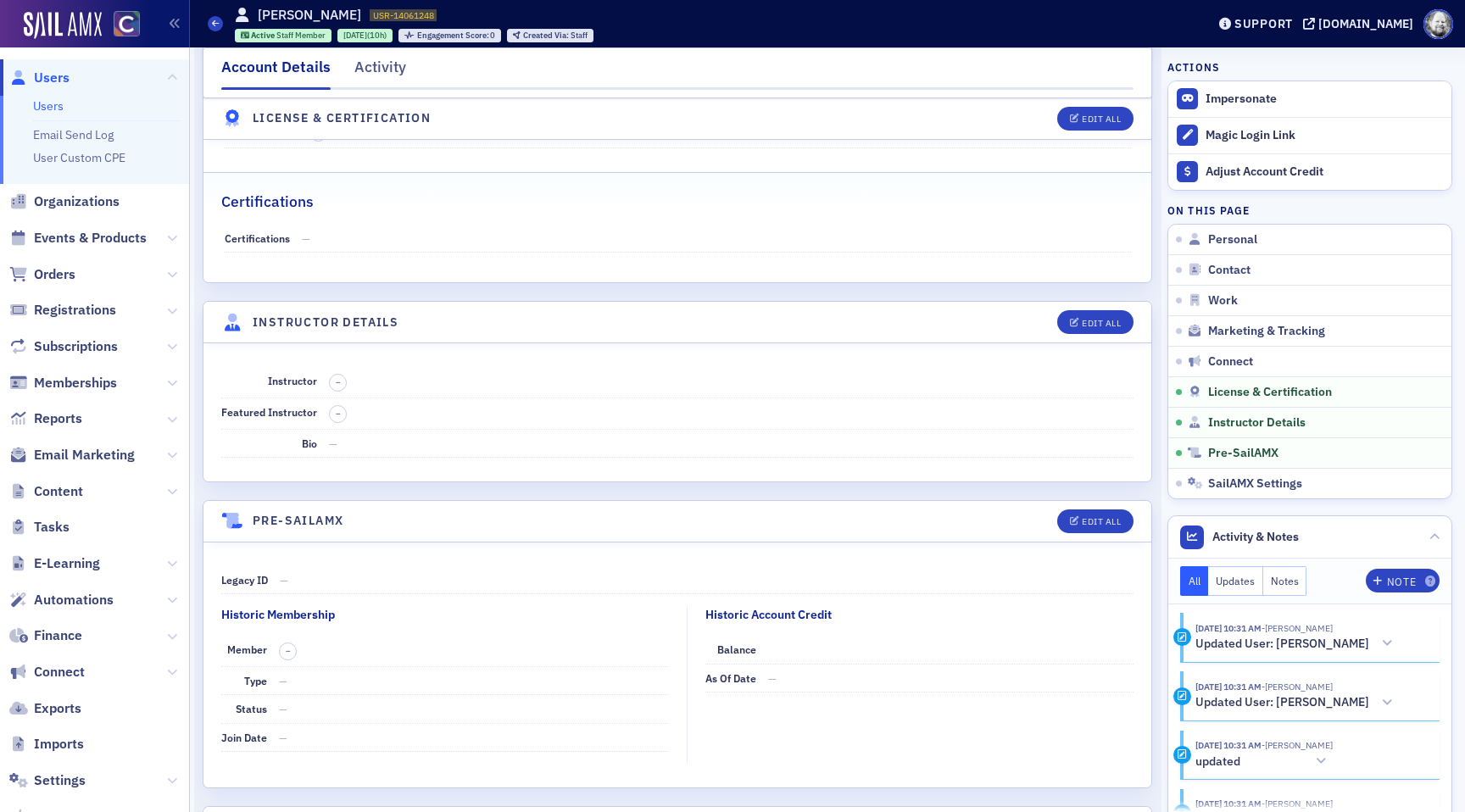
scroll to position [3351, 0]
